Goal: Ask a question

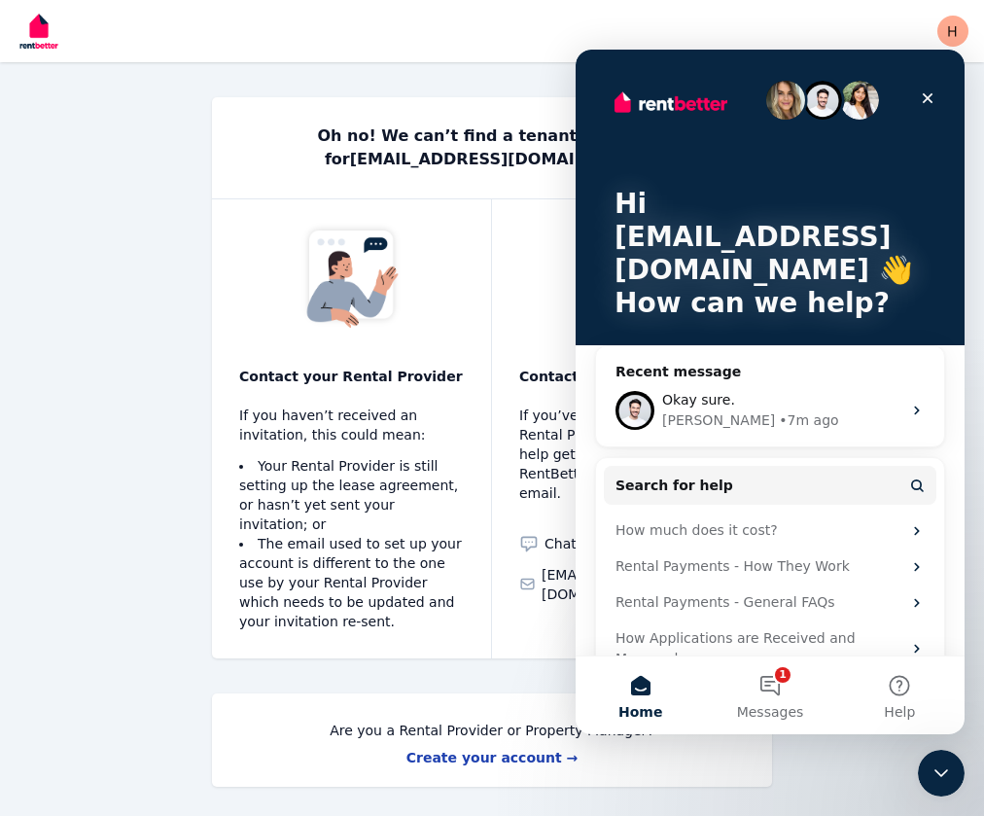
click at [500, 251] on div "Contact RentBetter support If you’ve tried speaking to your Rental Provider but…" at bounding box center [632, 428] width 280 height 459
click at [468, 148] on div "Oh no! We can’t find a tenant invitation for hgogna36@me.com ." at bounding box center [492, 147] width 560 height 101
click at [243, 199] on div "Contact your Rental Provider If you haven’t received an invitation, this could …" at bounding box center [352, 428] width 280 height 459
click at [698, 392] on span "Okay sure." at bounding box center [698, 400] width 73 height 16
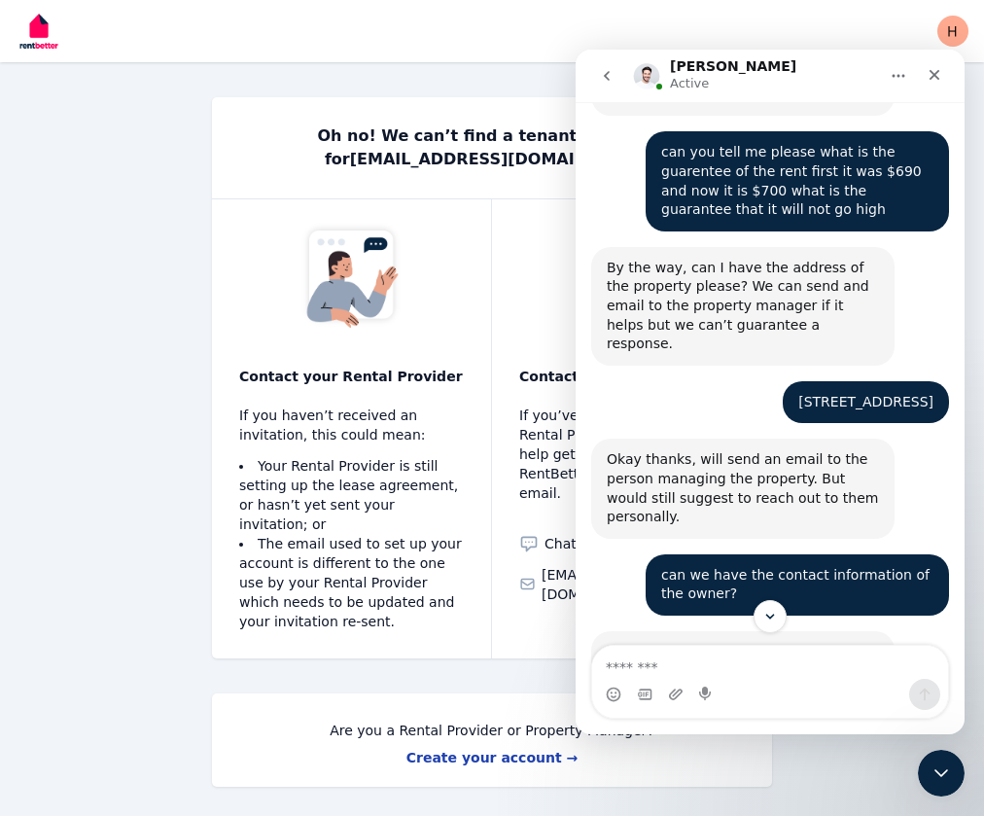
scroll to position [3513, 0]
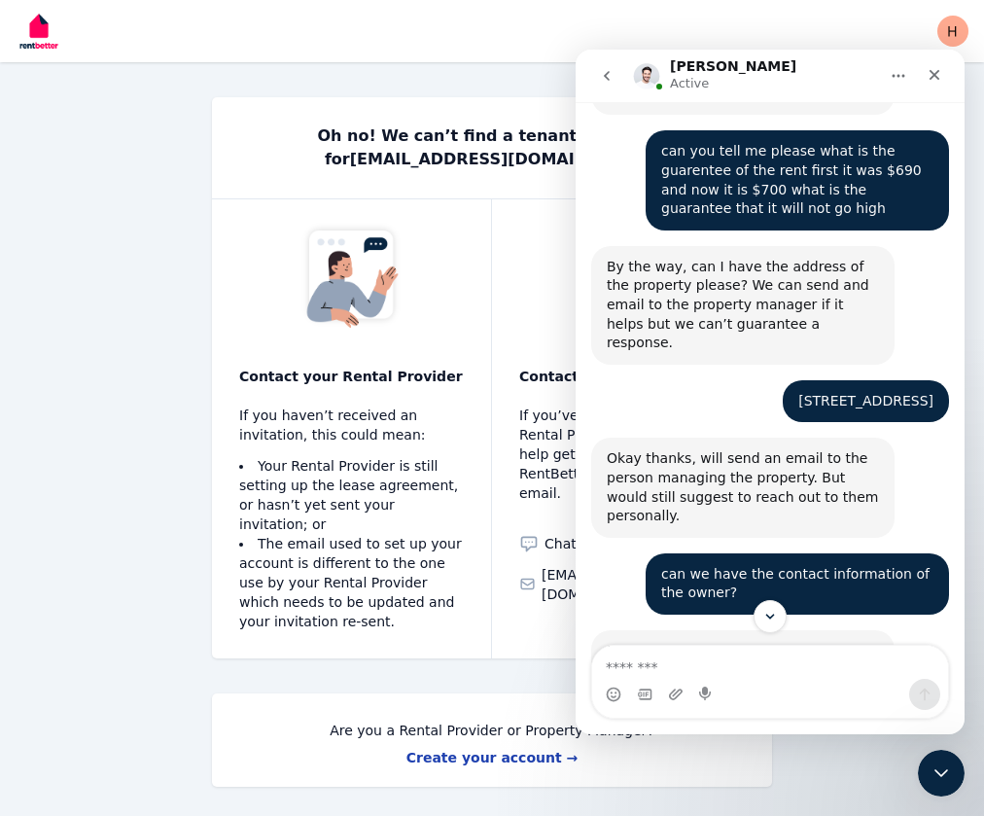
click at [757, 642] on div "I can see that the listing is still active/live on the property sites. APPLICAT…" at bounding box center [743, 680] width 272 height 76
click at [757, 681] on link "https://rentbetter.com.au/apply/794ab1ab" at bounding box center [694, 698] width 175 height 35
